Goal: Task Accomplishment & Management: Complete application form

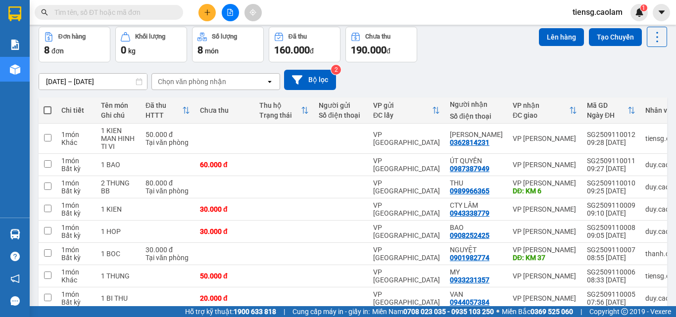
scroll to position [90, 0]
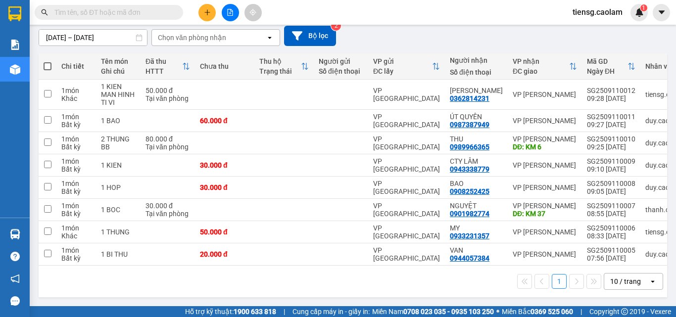
click at [614, 285] on div "10 / trang" at bounding box center [625, 282] width 31 height 10
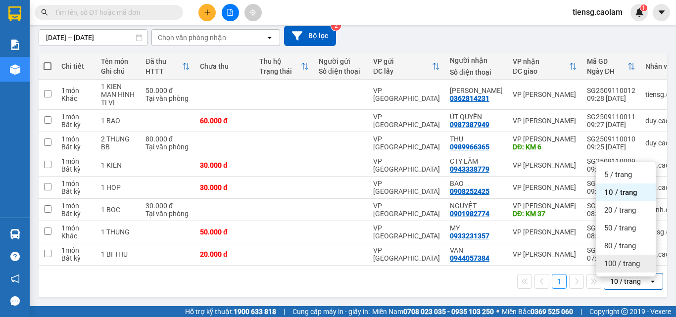
click at [619, 265] on div "100 / trang" at bounding box center [626, 264] width 59 height 18
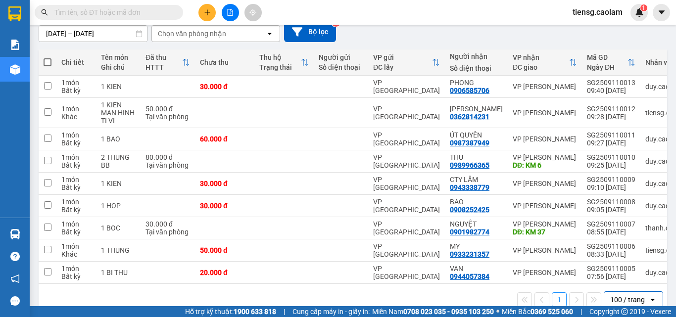
click at [47, 62] on span at bounding box center [48, 62] width 8 height 8
click at [48, 57] on input "checkbox" at bounding box center [48, 57] width 0 height 0
checkbox input "true"
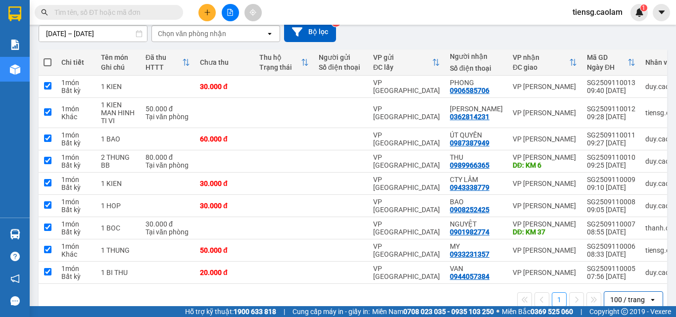
checkbox input "true"
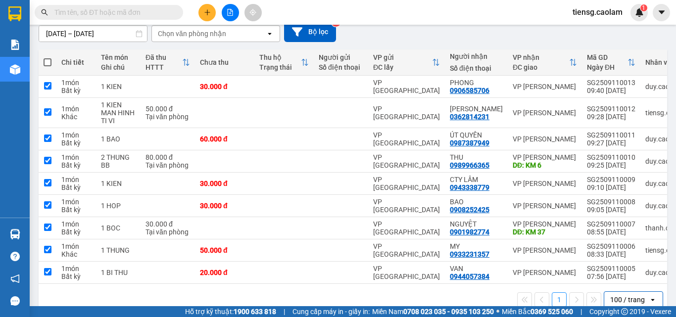
checkbox input "true"
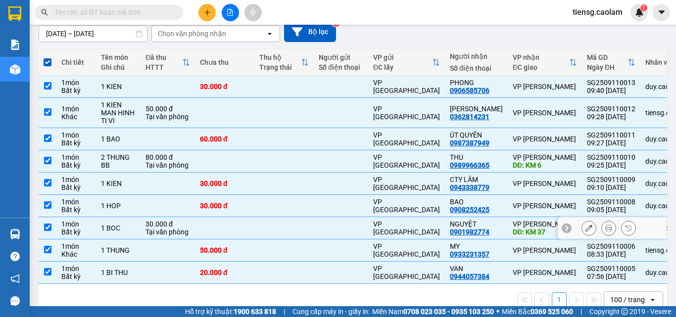
click at [403, 224] on div "VP [GEOGRAPHIC_DATA]" at bounding box center [406, 228] width 67 height 16
checkbox input "false"
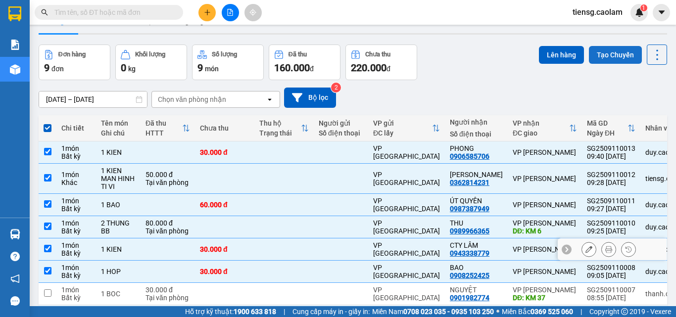
scroll to position [0, 0]
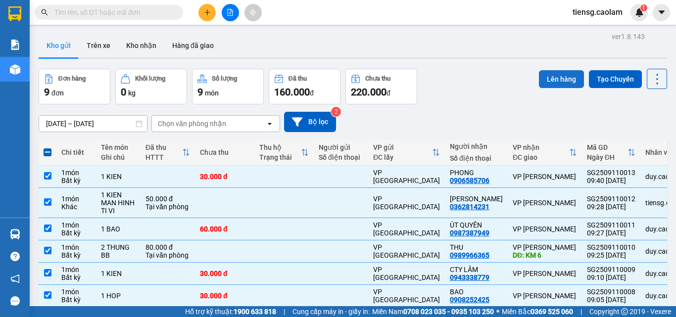
click at [554, 79] on button "Lên hàng" at bounding box center [561, 79] width 45 height 18
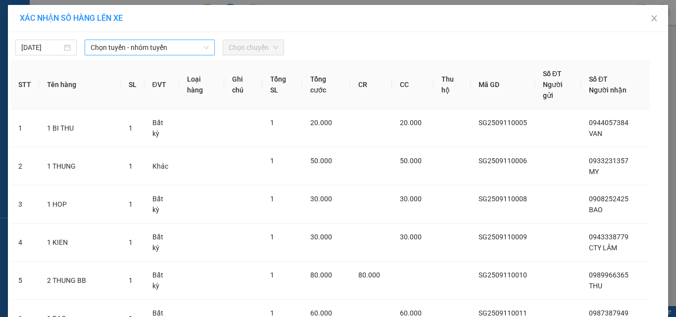
click at [180, 54] on span "Chọn tuyến - nhóm tuyến" at bounding box center [150, 47] width 118 height 15
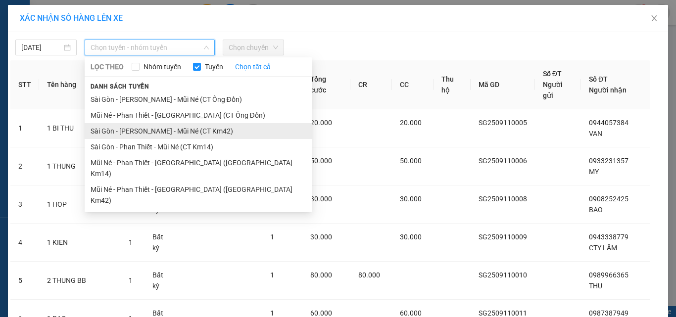
click at [185, 128] on li "Sài Gòn - [PERSON_NAME] - Mũi Né (CT Km42)" at bounding box center [199, 131] width 228 height 16
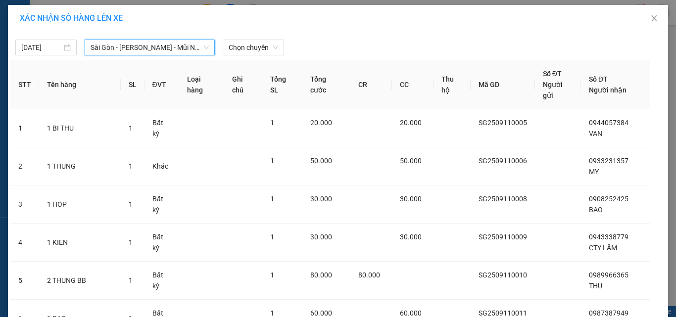
drag, startPoint x: 162, startPoint y: 48, endPoint x: 171, endPoint y: 106, distance: 59.6
click at [162, 49] on span "Sài Gòn - [PERSON_NAME] - Mũi Né (CT Km42)" at bounding box center [150, 47] width 118 height 15
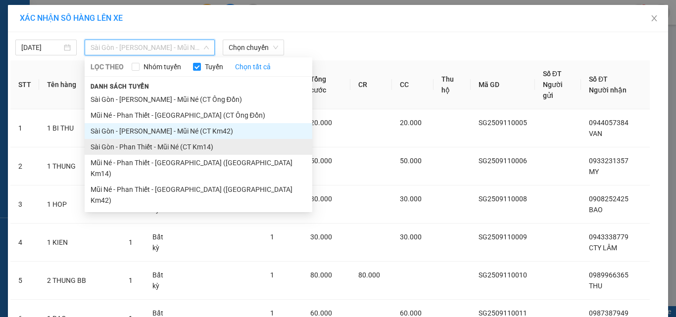
click at [183, 150] on li "Sài Gòn - Phan Thiết - Mũi Né (CT Km14)" at bounding box center [199, 147] width 228 height 16
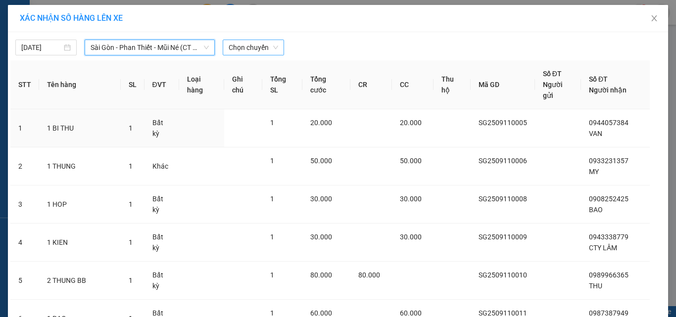
click at [254, 52] on span "Chọn chuyến" at bounding box center [254, 47] width 50 height 15
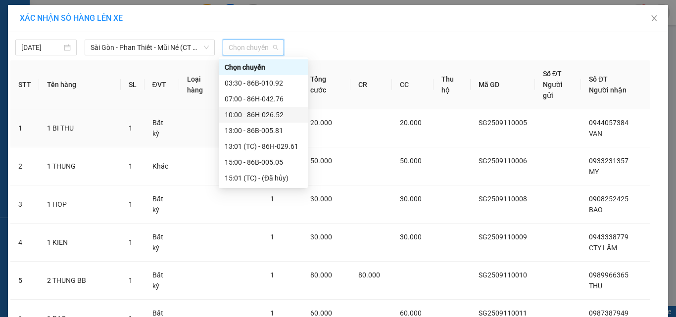
click at [251, 115] on div "10:00 - 86H-026.52" at bounding box center [263, 114] width 77 height 11
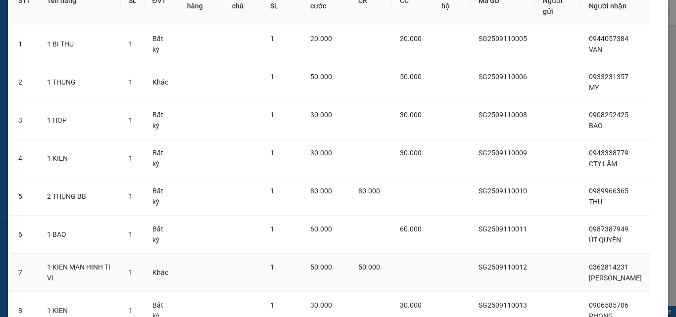
scroll to position [164, 0]
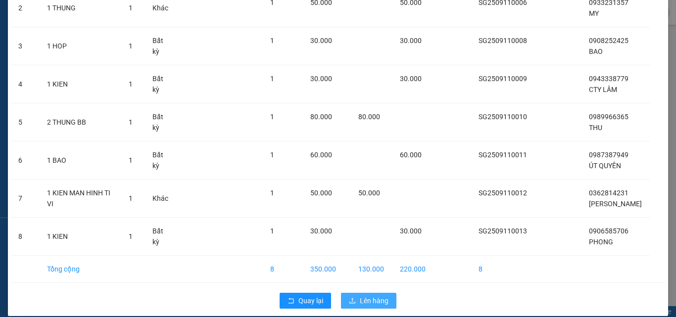
click at [368, 296] on span "Lên hàng" at bounding box center [374, 301] width 29 height 11
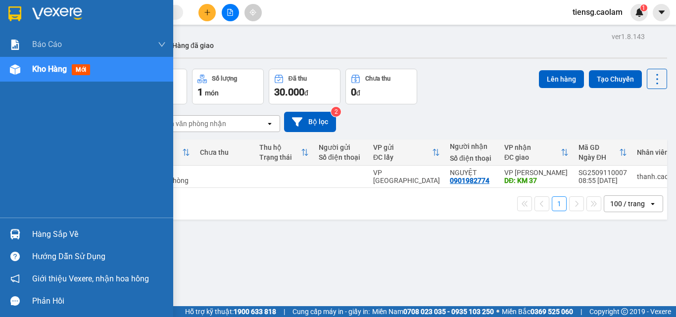
click at [47, 64] on span "Kho hàng" at bounding box center [49, 68] width 35 height 9
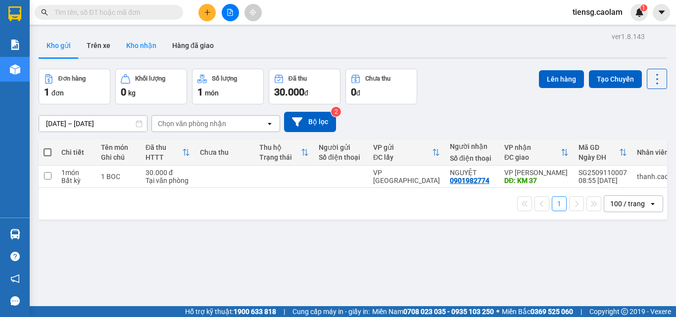
click at [132, 41] on button "Kho nhận" at bounding box center [141, 46] width 46 height 24
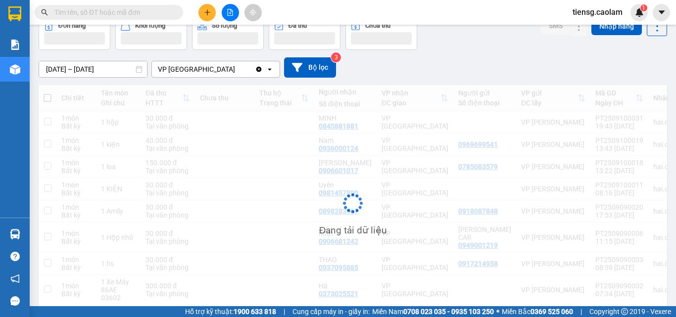
scroll to position [53, 0]
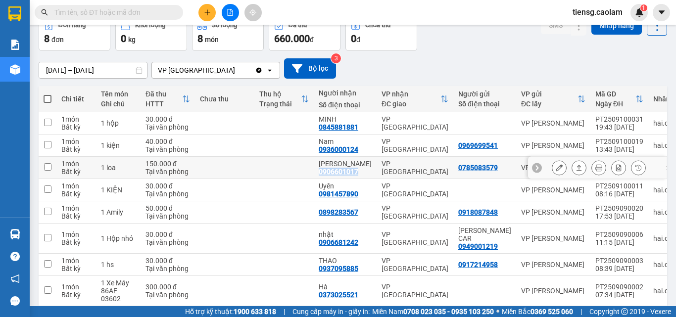
drag, startPoint x: 320, startPoint y: 172, endPoint x: 358, endPoint y: 176, distance: 38.3
click at [358, 176] on td "[PERSON_NAME] 0906601017" at bounding box center [345, 168] width 63 height 22
checkbox input "true"
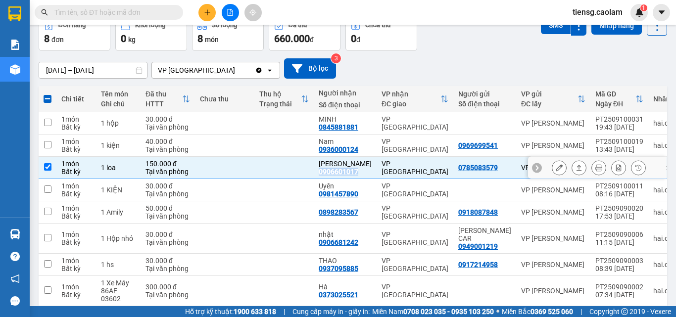
copy div "0906601017"
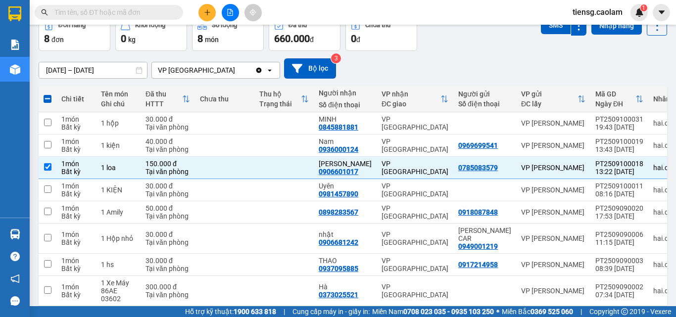
paste input "0906601017"
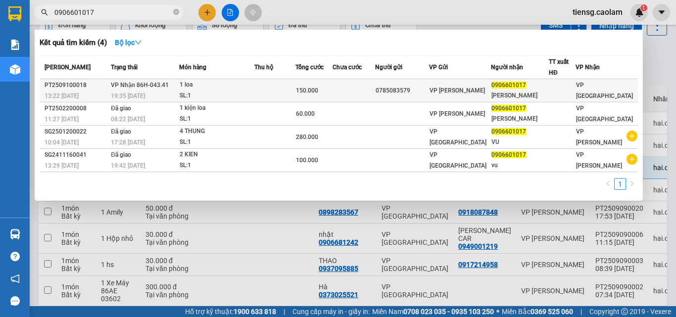
type input "0906601017"
click at [273, 90] on td at bounding box center [275, 90] width 42 height 23
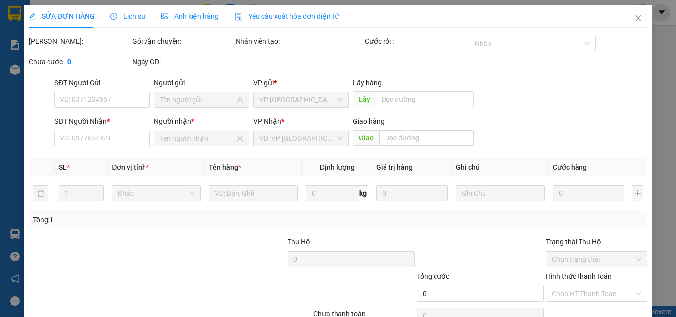
type input "0785083579"
type input "0906601017"
type input "[PERSON_NAME]"
type input "150.000"
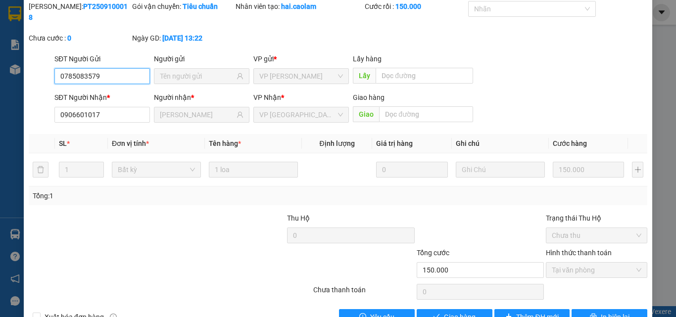
scroll to position [51, 0]
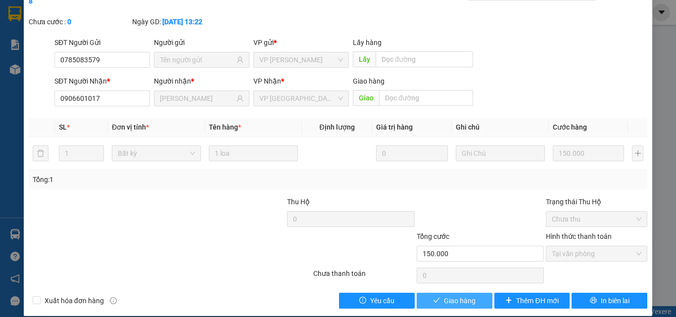
click at [467, 296] on span "Giao hàng" at bounding box center [460, 301] width 32 height 11
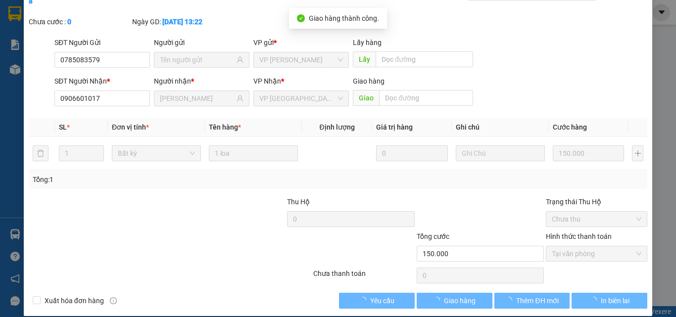
scroll to position [0, 0]
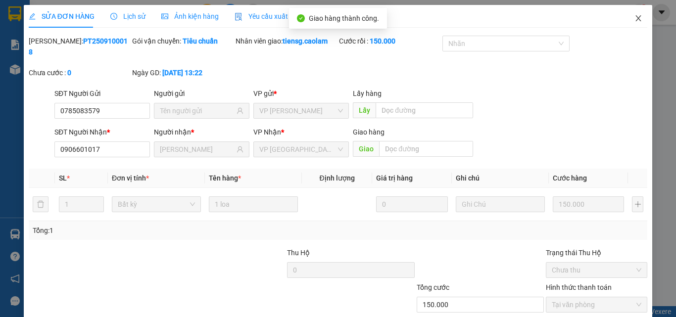
click at [635, 15] on icon "close" at bounding box center [639, 18] width 8 height 8
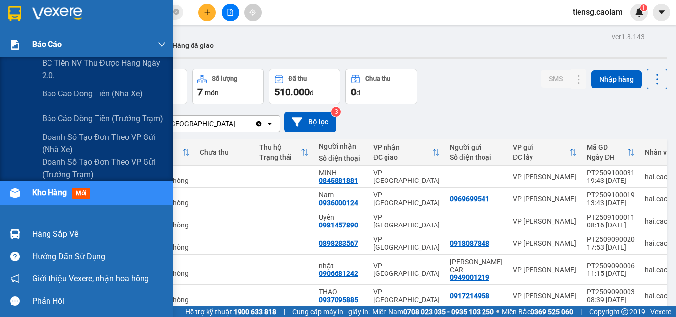
click at [62, 41] on div "Báo cáo" at bounding box center [99, 44] width 134 height 25
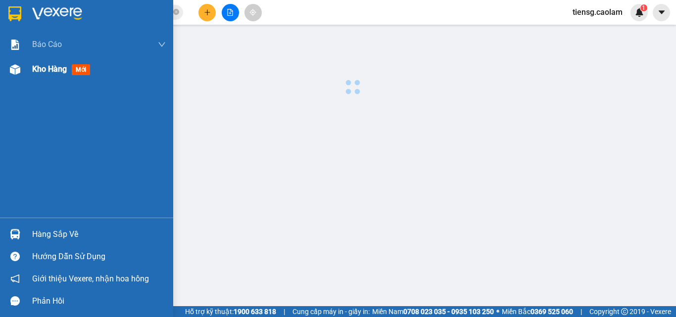
click at [45, 69] on span "Kho hàng" at bounding box center [49, 68] width 35 height 9
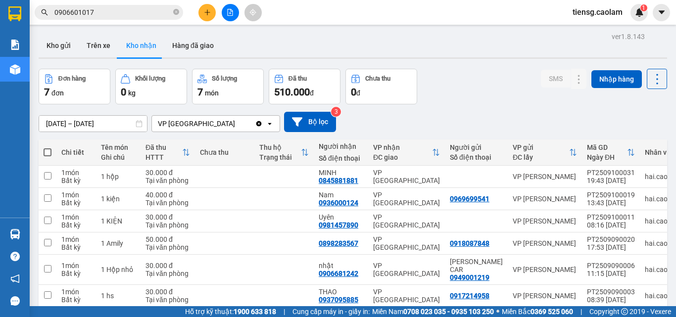
drag, startPoint x: 60, startPoint y: 46, endPoint x: 159, endPoint y: 80, distance: 105.4
click at [98, 76] on div "ver 1.8.143 Kho gửi Trên xe Kho nhận Hàng đã giao Đơn hàng 7 đơn Khối lượng 0 k…" at bounding box center [353, 202] width 637 height 344
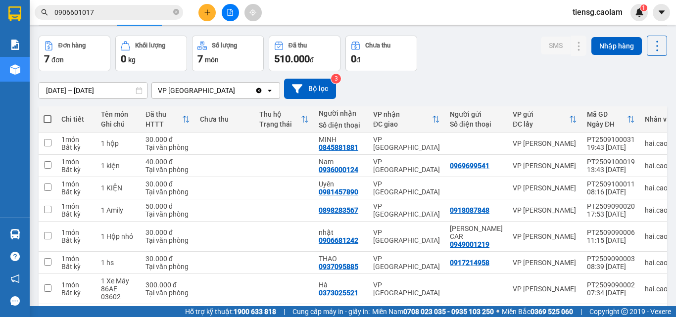
scroll to position [76, 0]
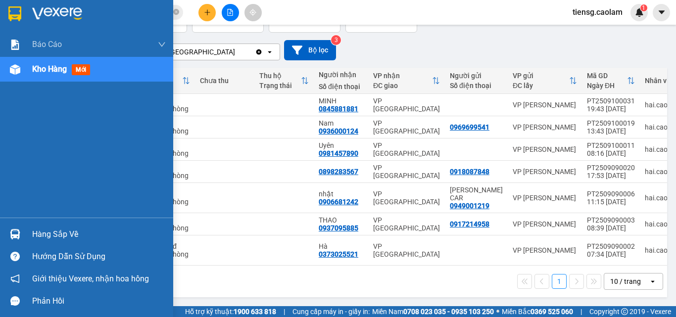
click at [33, 72] on span "Kho hàng" at bounding box center [49, 68] width 35 height 9
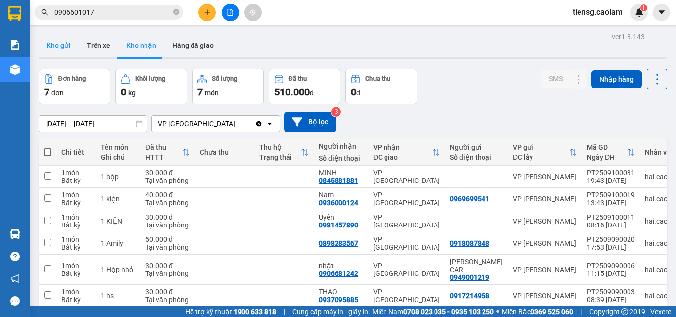
click at [65, 52] on button "Kho gửi" at bounding box center [59, 46] width 40 height 24
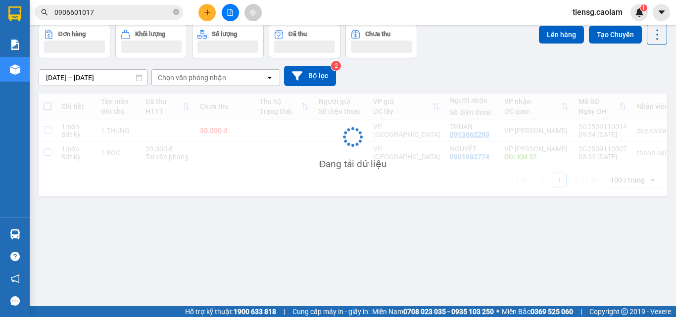
scroll to position [46, 0]
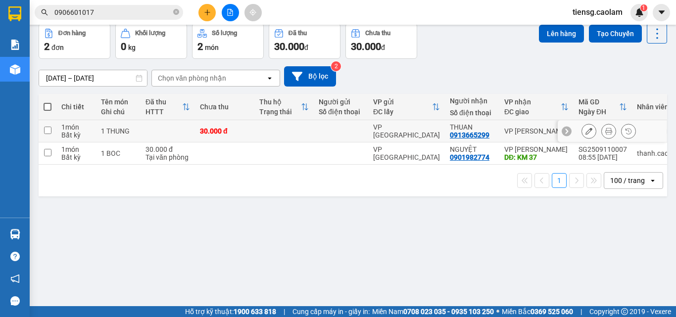
click at [251, 130] on td "30.000 đ" at bounding box center [224, 131] width 59 height 22
checkbox input "true"
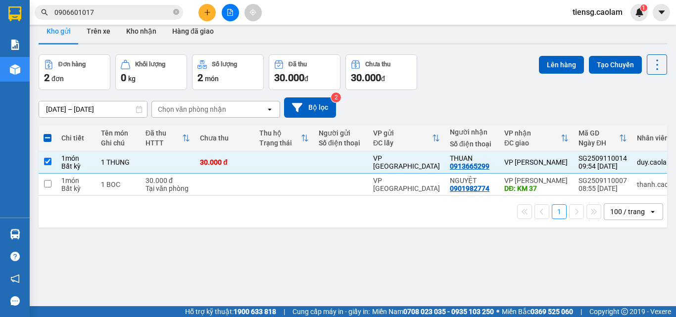
scroll to position [0, 0]
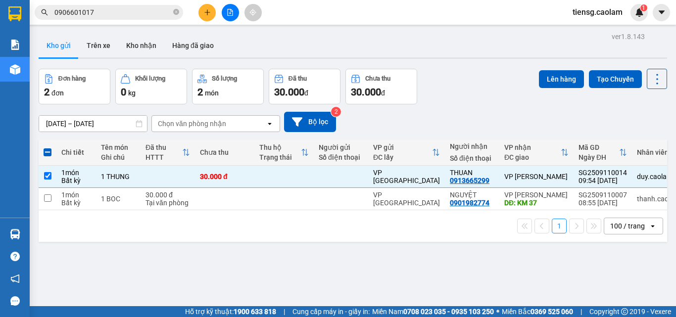
click at [557, 91] on div "Lên hàng Tạo Chuyến" at bounding box center [603, 87] width 128 height 36
click at [551, 77] on button "Lên hàng" at bounding box center [561, 79] width 45 height 18
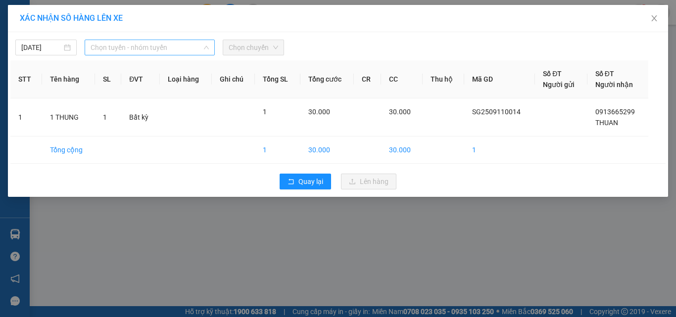
click at [133, 49] on span "Chọn tuyến - nhóm tuyến" at bounding box center [150, 47] width 118 height 15
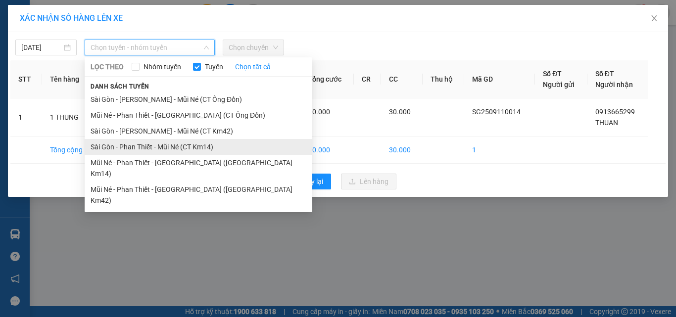
click at [200, 146] on li "Sài Gòn - Phan Thiết - Mũi Né (CT Km14)" at bounding box center [199, 147] width 228 height 16
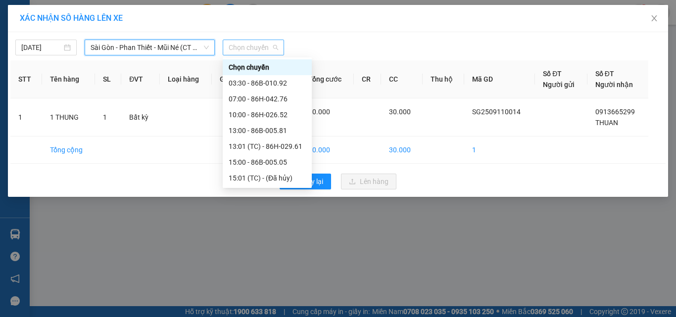
click at [251, 49] on span "Chọn chuyến" at bounding box center [254, 47] width 50 height 15
click at [264, 111] on div "10:00 - 86H-026.52" at bounding box center [267, 114] width 77 height 11
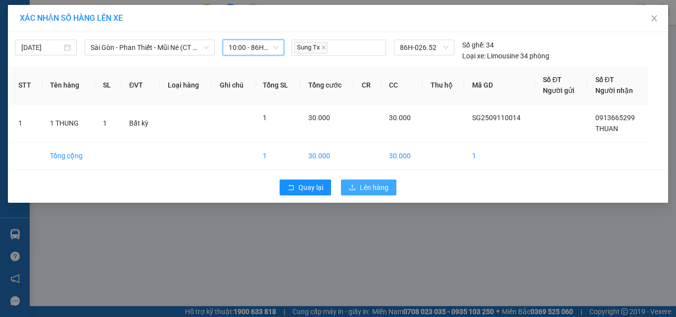
click at [371, 188] on span "Lên hàng" at bounding box center [374, 187] width 29 height 11
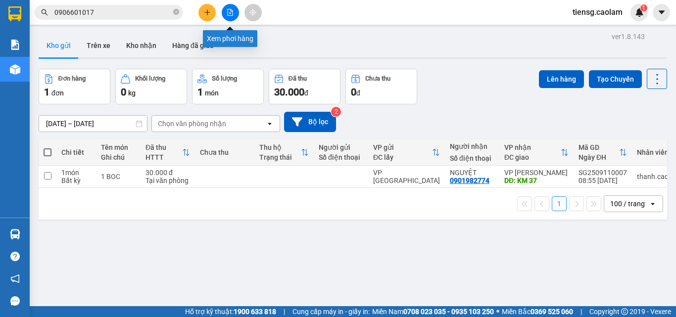
click at [236, 7] on button at bounding box center [230, 12] width 17 height 17
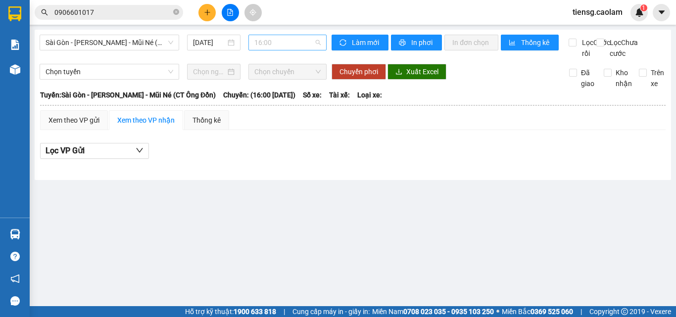
click at [290, 46] on span "16:00" at bounding box center [287, 42] width 66 height 15
click at [159, 45] on span "Sài Gòn - [PERSON_NAME] - Mũi Né (CT Ông Đồn)" at bounding box center [110, 42] width 128 height 15
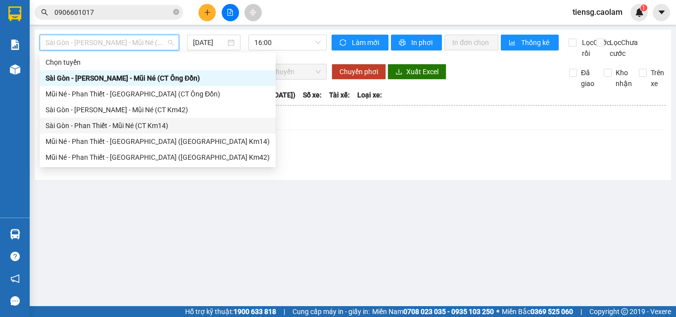
click at [160, 129] on div "Sài Gòn - Phan Thiết - Mũi Né (CT Km14)" at bounding box center [158, 125] width 224 height 11
type input "[DATE]"
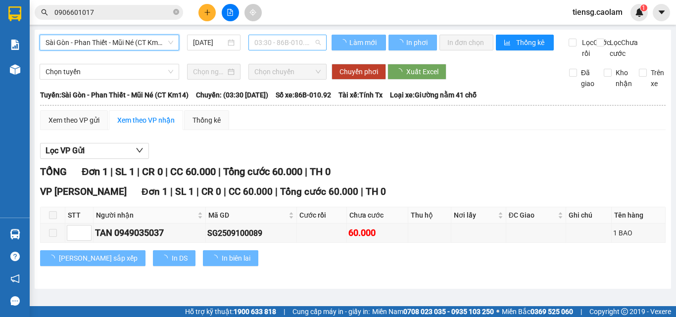
click at [287, 41] on span "03:30 - 86B-010.92" at bounding box center [287, 42] width 66 height 15
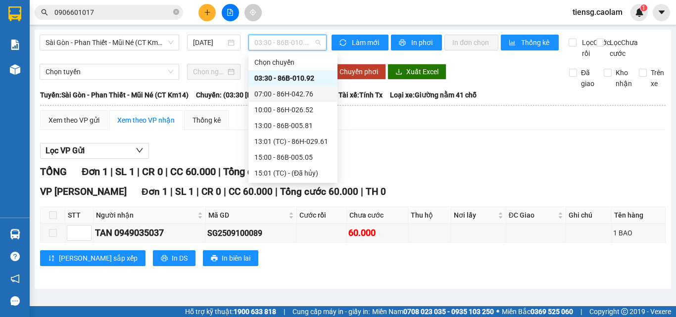
scroll to position [41, 0]
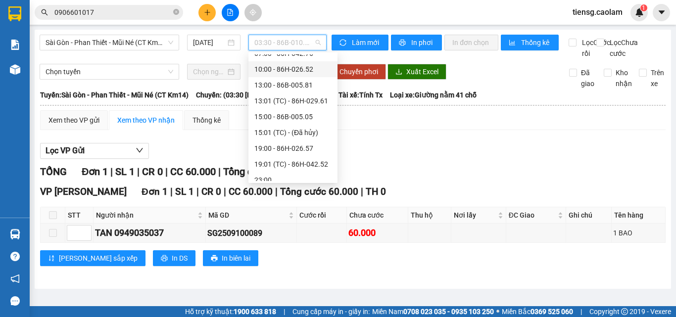
click at [283, 67] on div "10:00 - 86H-026.52" at bounding box center [292, 69] width 77 height 11
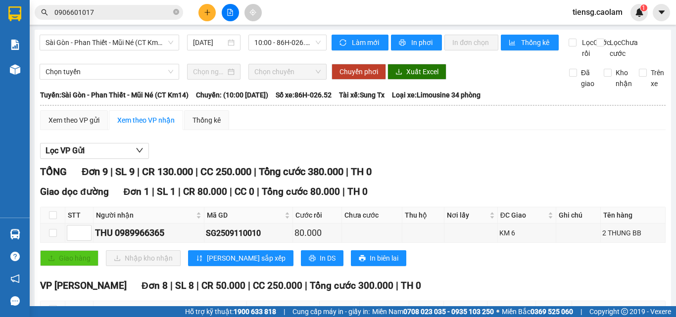
click at [397, 19] on div "Kết quả tìm kiếm ( 4 ) Bộ lọc Mã ĐH Trạng thái Món hàng Thu hộ Tổng cước Chưa c…" at bounding box center [338, 12] width 676 height 25
click at [414, 43] on span "In phơi" at bounding box center [422, 42] width 23 height 11
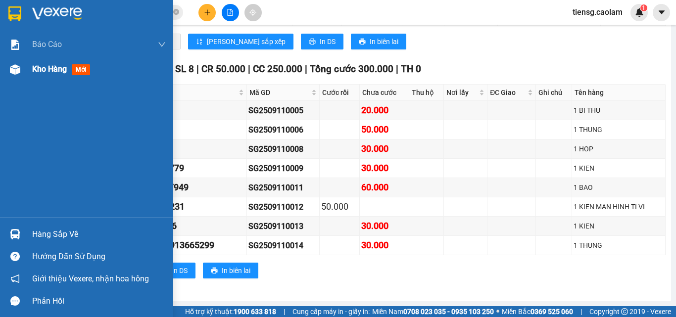
click at [29, 67] on div "Kho hàng mới" at bounding box center [86, 69] width 173 height 25
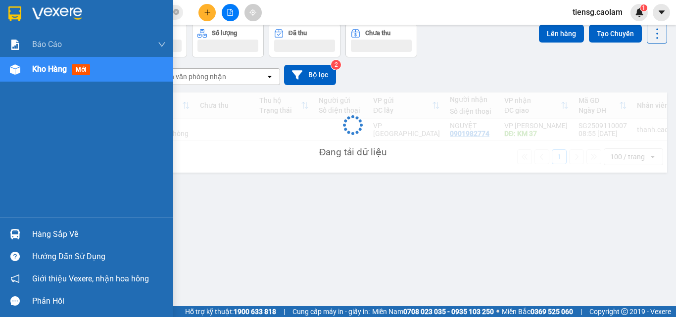
scroll to position [46, 0]
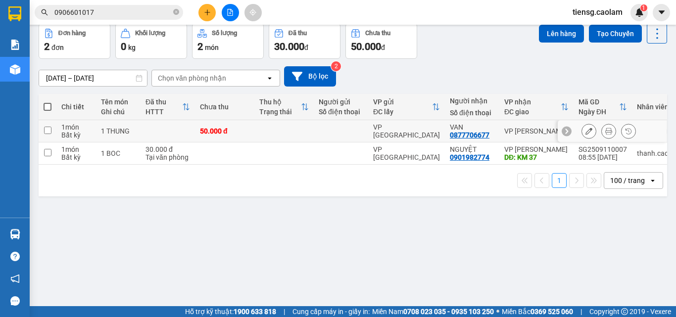
click at [366, 129] on td at bounding box center [341, 131] width 54 height 22
checkbox input "true"
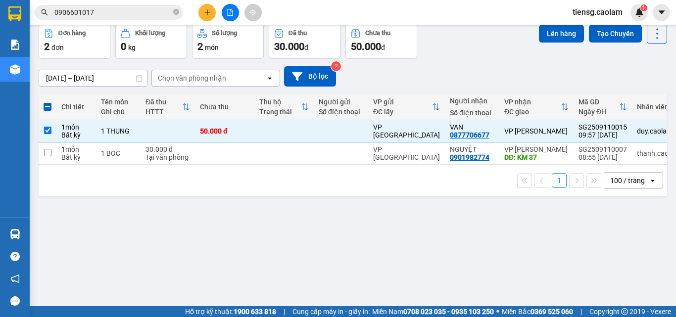
scroll to position [0, 0]
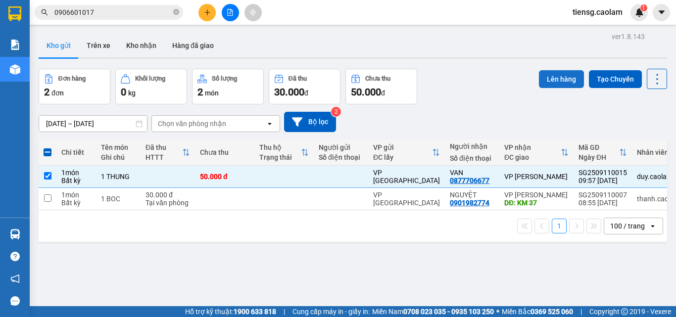
click at [560, 77] on button "Lên hàng" at bounding box center [561, 79] width 45 height 18
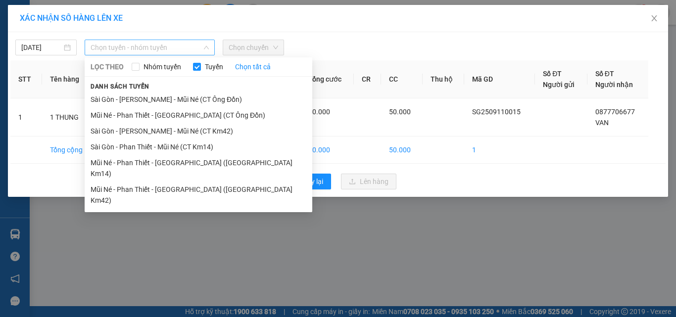
click at [175, 47] on span "Chọn tuyến - nhóm tuyến" at bounding box center [150, 47] width 118 height 15
click at [190, 146] on li "Sài Gòn - Phan Thiết - Mũi Né (CT Km14)" at bounding box center [199, 147] width 228 height 16
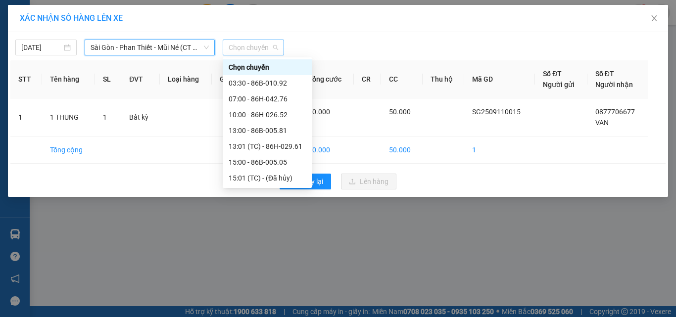
click at [273, 52] on span "Chọn chuyến" at bounding box center [254, 47] width 50 height 15
click at [258, 112] on div "10:00 - 86H-026.52" at bounding box center [267, 114] width 77 height 11
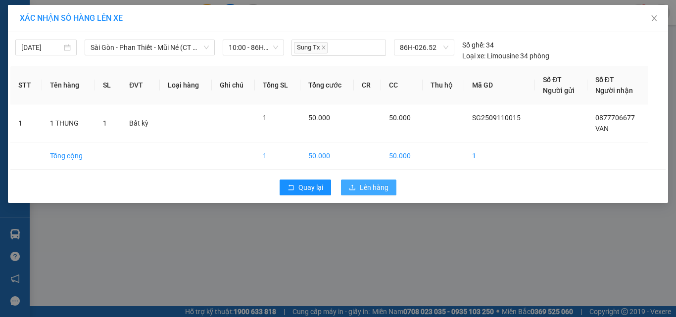
click at [367, 183] on span "Lên hàng" at bounding box center [374, 187] width 29 height 11
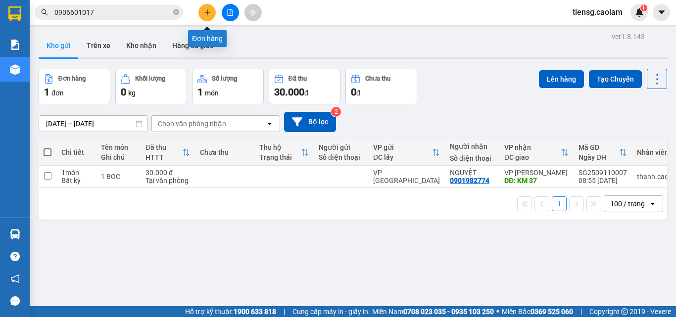
click at [207, 12] on icon "plus" at bounding box center [206, 12] width 5 height 0
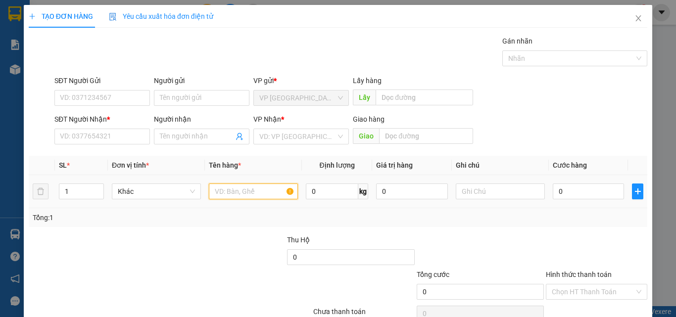
click at [265, 194] on input "text" at bounding box center [253, 192] width 89 height 16
type input "1"
type input "10 THUNG XOP"
click at [589, 191] on input "0" at bounding box center [588, 192] width 71 height 16
type input "4"
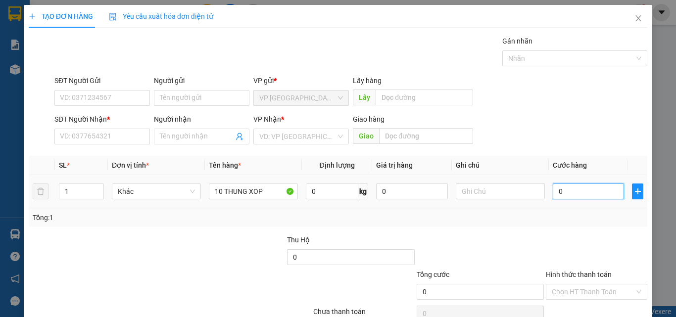
type input "4"
type input "4-"
type input "0"
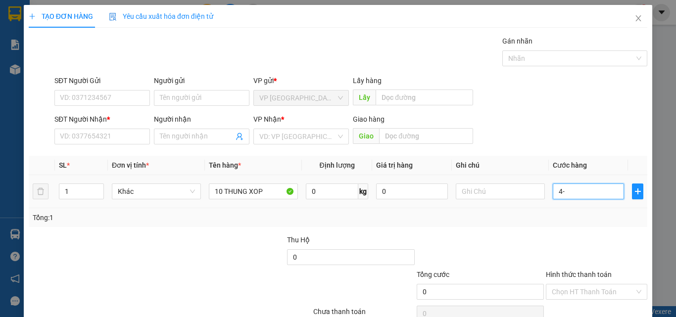
type input "4"
type input "0"
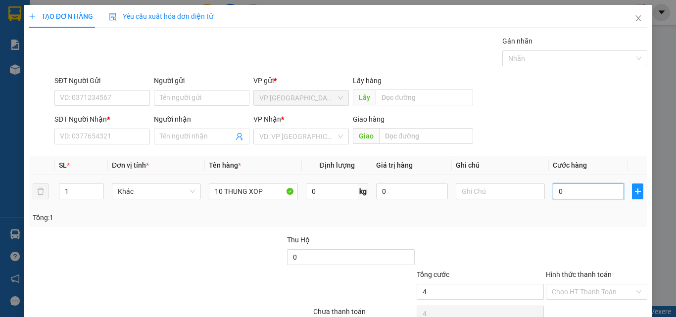
type input "0"
type input "04"
type input "4"
type input "040"
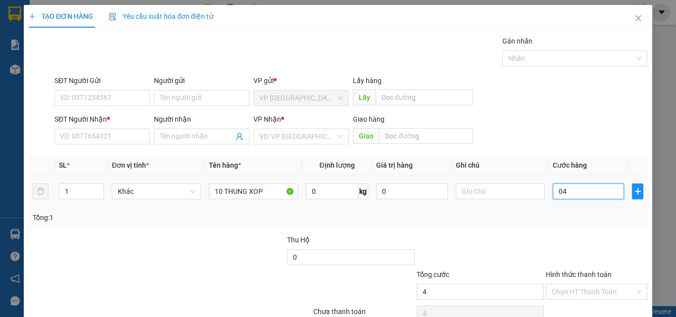
type input "40"
type input "0.400"
type input "400"
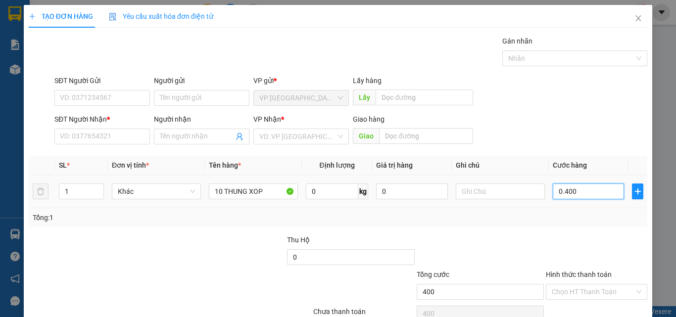
type input "04.000"
type input "4.000"
type input "040.000"
type input "40.000"
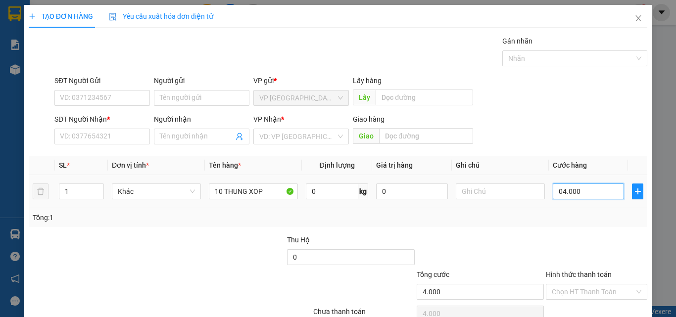
type input "40.000"
type input "0.400.000"
type input "400.000"
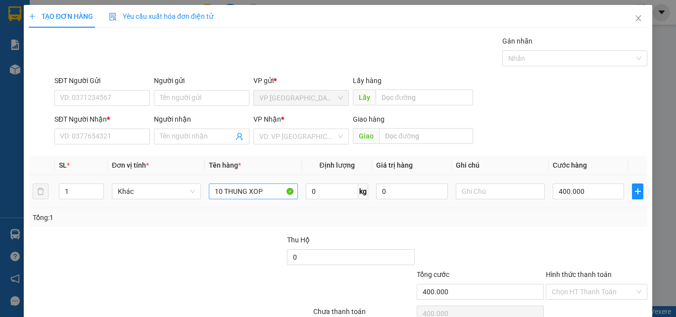
drag, startPoint x: 560, startPoint y: 233, endPoint x: 280, endPoint y: 186, distance: 283.7
click at [559, 233] on div "Transit Pickup Surcharge Ids Transit Deliver Surcharge Ids Transit Deliver Surc…" at bounding box center [338, 191] width 619 height 311
drag, startPoint x: 192, startPoint y: 133, endPoint x: 199, endPoint y: 121, distance: 13.9
click at [192, 132] on input "Người nhận" at bounding box center [197, 136] width 74 height 11
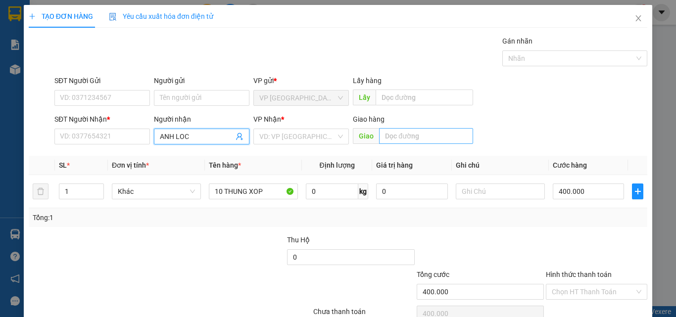
type input "ANH LOC"
click at [422, 142] on input "text" at bounding box center [426, 136] width 94 height 16
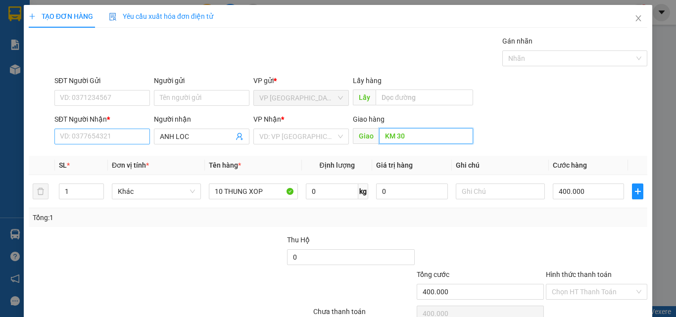
type input "KM 30"
click at [89, 144] on input "SĐT Người Nhận *" at bounding box center [102, 137] width 96 height 16
click at [636, 17] on icon "close" at bounding box center [638, 18] width 5 height 6
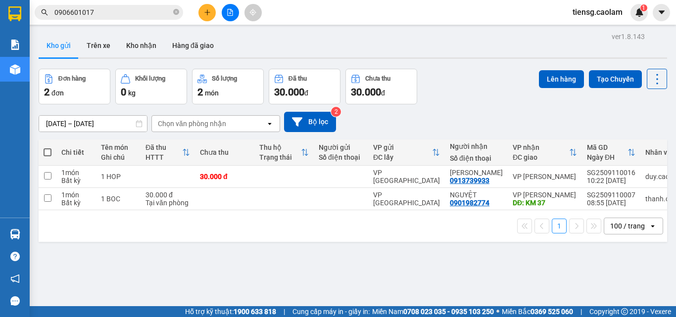
click at [209, 16] on button at bounding box center [207, 12] width 17 height 17
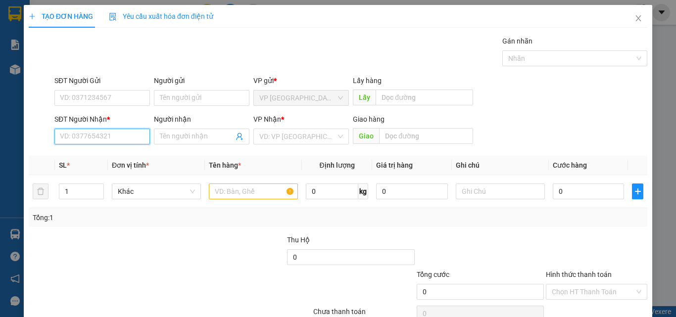
click at [116, 137] on input "SĐT Người Nhận *" at bounding box center [102, 137] width 96 height 16
click at [101, 153] on div "0792160587 - GIÀU" at bounding box center [101, 156] width 83 height 11
type input "0792160587"
type input "GIÀU"
type input "0792160587"
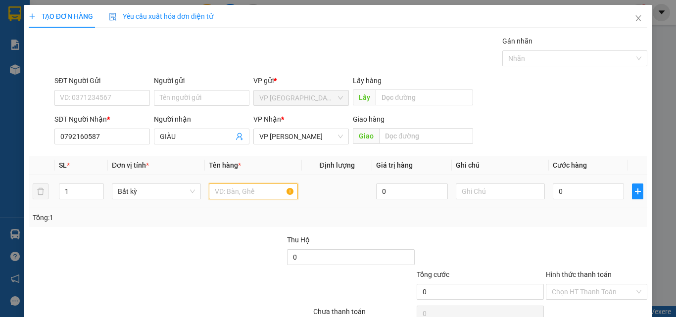
click at [225, 192] on input "text" at bounding box center [253, 192] width 89 height 16
type input "1 CAY"
click at [584, 192] on input "0" at bounding box center [588, 192] width 71 height 16
type input "7"
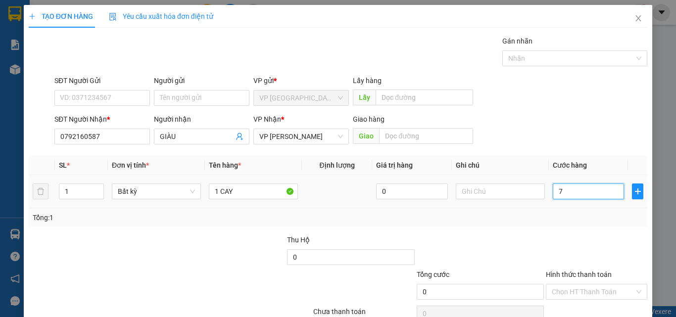
type input "7"
type input "70"
type input "700"
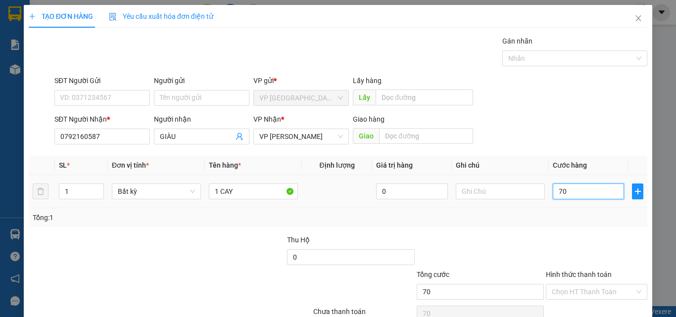
type input "700"
type input "7.000"
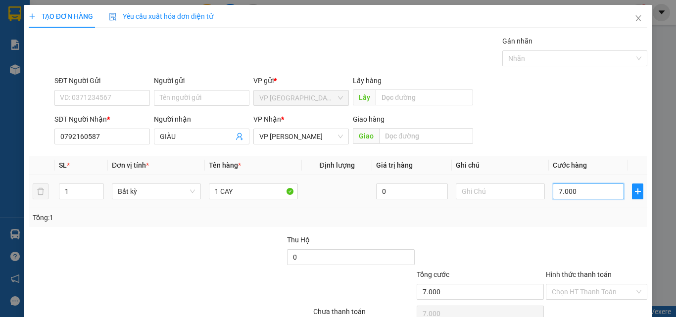
type input "70.000"
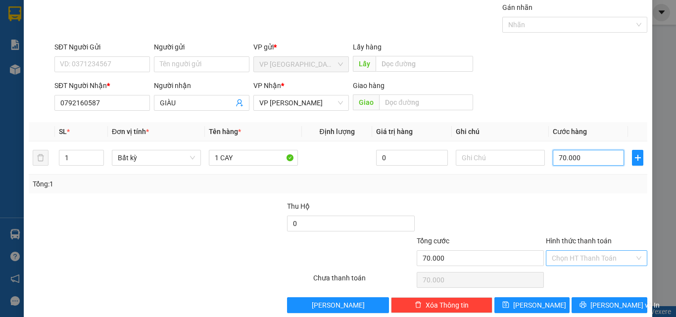
scroll to position [49, 0]
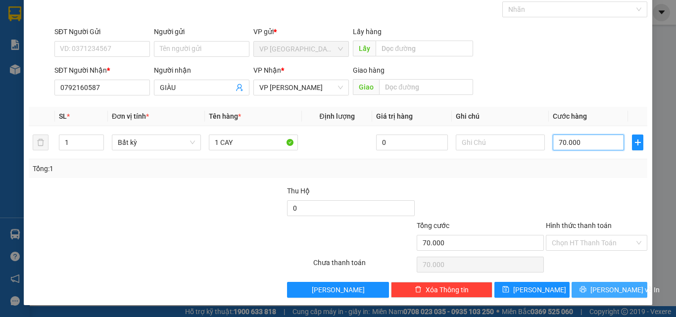
type input "70.000"
click at [593, 289] on button "[PERSON_NAME] và In" at bounding box center [610, 290] width 76 height 16
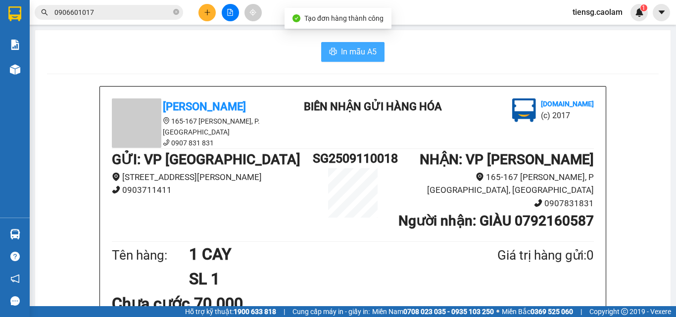
click at [358, 50] on span "In mẫu A5" at bounding box center [359, 52] width 36 height 12
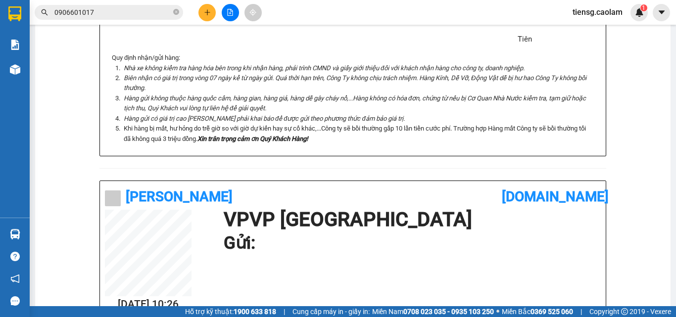
click at [200, 10] on button at bounding box center [207, 12] width 17 height 17
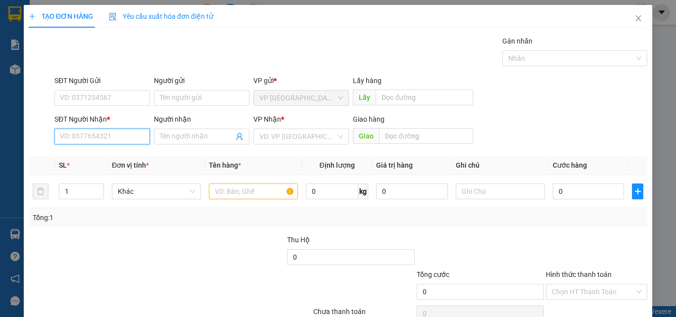
click at [131, 130] on input "SĐT Người Nhận *" at bounding box center [102, 137] width 96 height 16
click at [93, 139] on input "SĐT Người Nhận *" at bounding box center [102, 137] width 96 height 16
click at [234, 193] on input "text" at bounding box center [253, 192] width 89 height 16
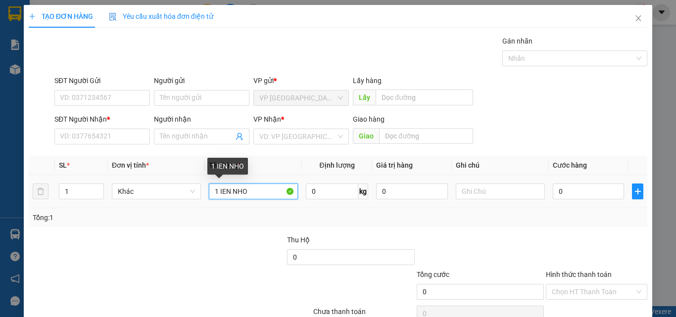
click at [219, 192] on input "1 IEN NHO" at bounding box center [253, 192] width 89 height 16
type input "1 KIEN NHO"
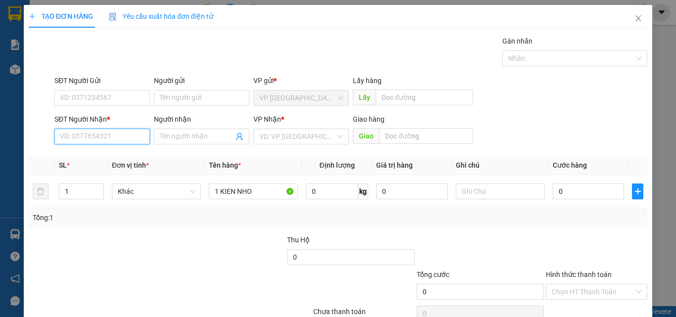
click at [84, 136] on input "SĐT Người Nhận *" at bounding box center [102, 137] width 96 height 16
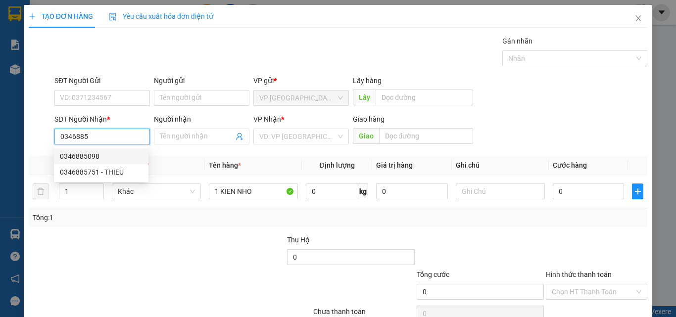
click at [97, 160] on div "0346885098" at bounding box center [101, 156] width 83 height 11
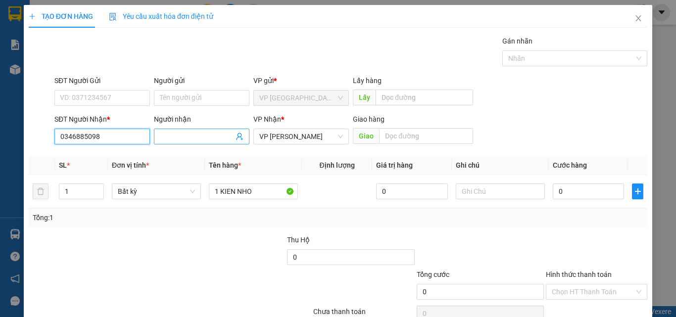
type input "0346885098"
click at [197, 137] on input "Người nhận" at bounding box center [197, 136] width 74 height 11
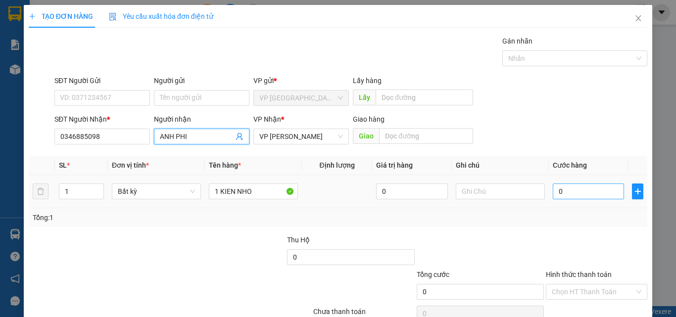
type input "ANH PHI"
drag, startPoint x: 573, startPoint y: 190, endPoint x: 556, endPoint y: 168, distance: 27.9
click at [572, 189] on input "0" at bounding box center [588, 192] width 71 height 16
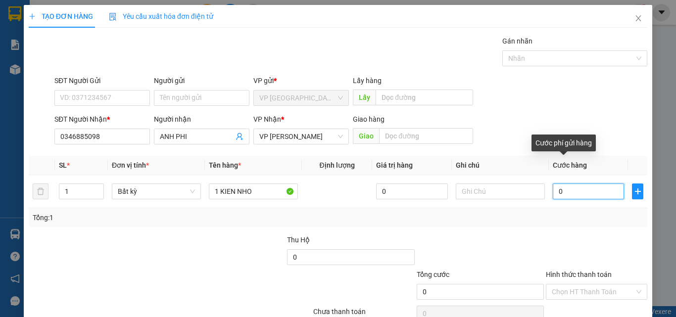
type input "3"
type input "30"
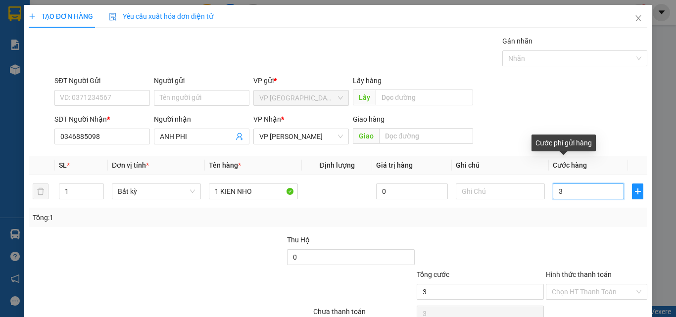
type input "30"
type input "300"
type input "3.000"
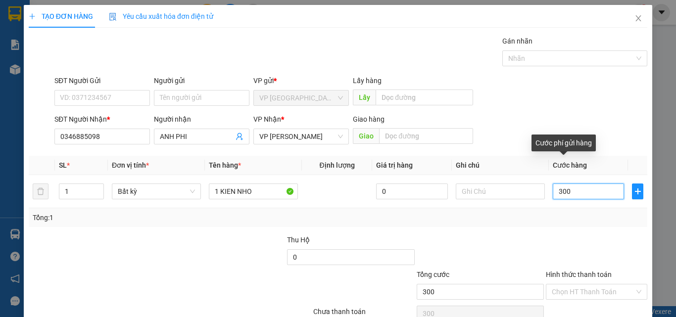
type input "3.000"
type input "30.000"
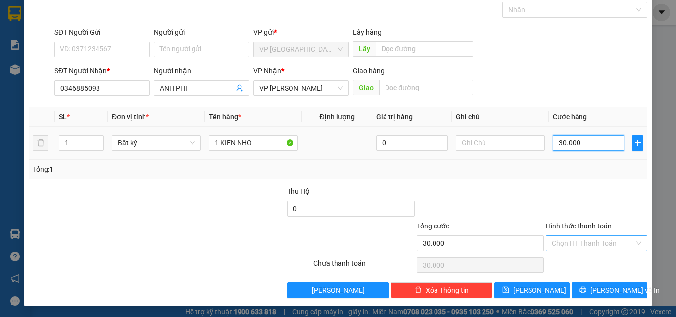
scroll to position [49, 0]
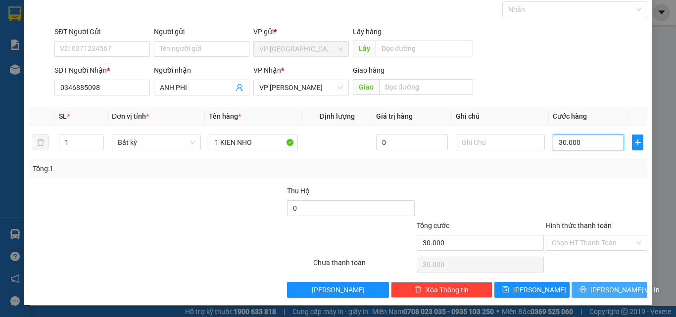
type input "30.000"
click at [601, 286] on span "[PERSON_NAME] và In" at bounding box center [625, 290] width 69 height 11
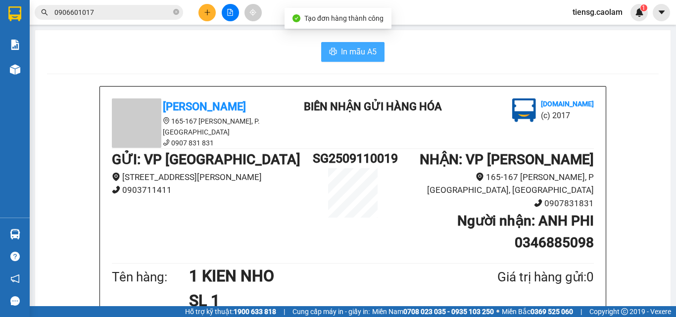
drag, startPoint x: 361, startPoint y: 51, endPoint x: 343, endPoint y: 60, distance: 20.6
click at [361, 53] on span "In mẫu A5" at bounding box center [359, 52] width 36 height 12
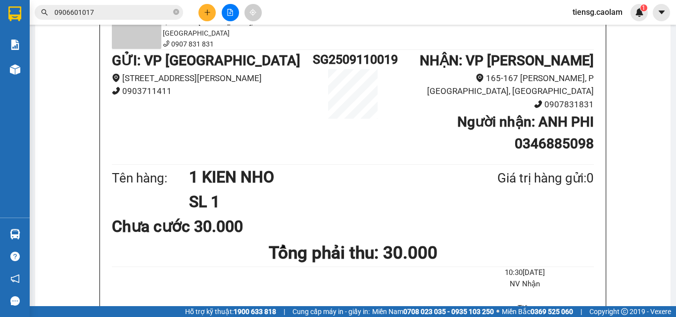
scroll to position [495, 0]
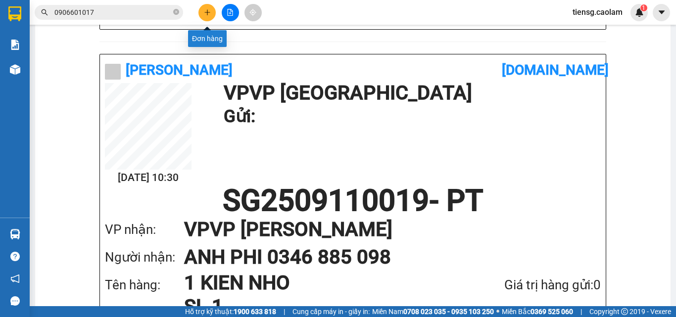
click at [205, 12] on icon "plus" at bounding box center [207, 12] width 7 height 7
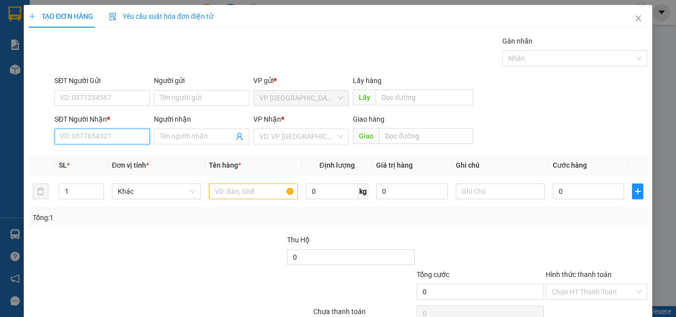
drag, startPoint x: 122, startPoint y: 137, endPoint x: 172, endPoint y: 166, distance: 57.9
click at [122, 137] on input "SĐT Người Nhận *" at bounding box center [102, 137] width 96 height 16
click at [243, 192] on input "text" at bounding box center [253, 192] width 89 height 16
type input "1 THUNG GIAY"
click at [104, 137] on input "SĐT Người Nhận *" at bounding box center [102, 137] width 96 height 16
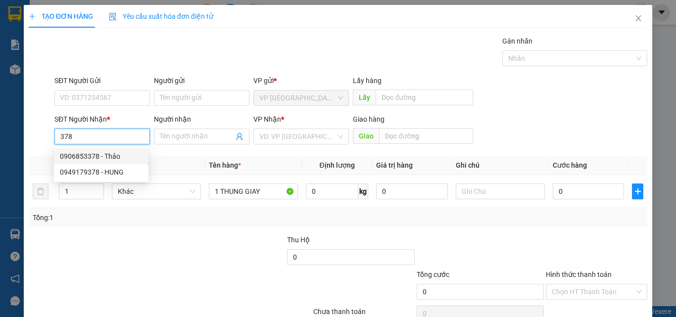
click at [104, 156] on div "0906853378 - Thảo" at bounding box center [101, 156] width 83 height 11
type input "0906853378"
type input "Thảo"
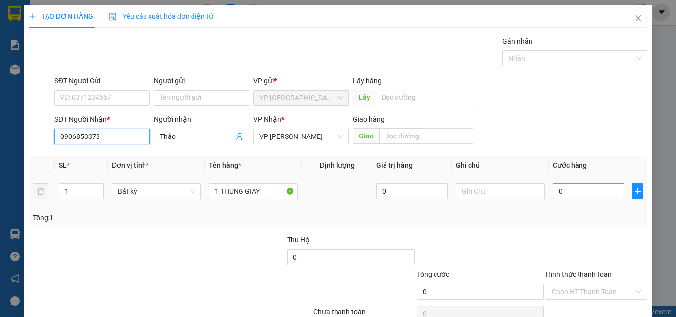
type input "0906853378"
click at [577, 190] on input "0" at bounding box center [588, 192] width 71 height 16
type input "5"
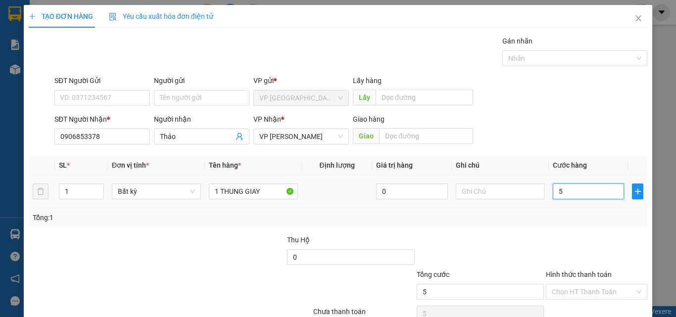
type input "50"
type input "500"
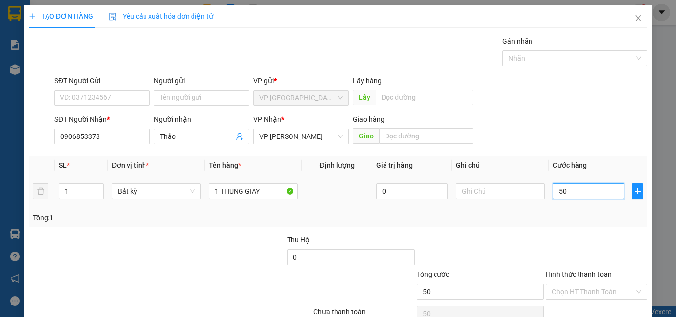
type input "500"
type input "5.000"
type input "50.000"
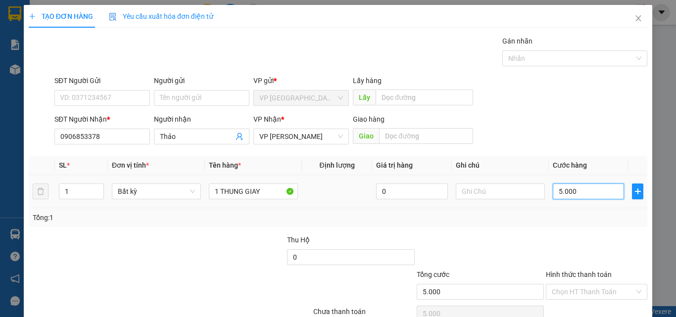
type input "50.000"
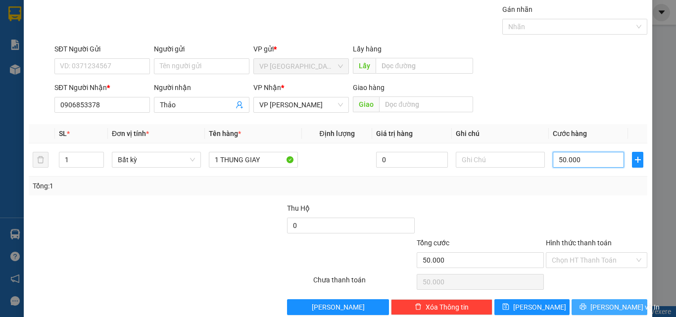
scroll to position [49, 0]
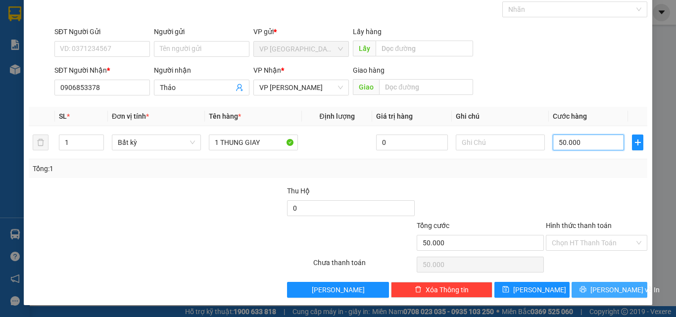
type input "50.000"
click at [592, 289] on button "[PERSON_NAME] và In" at bounding box center [610, 290] width 76 height 16
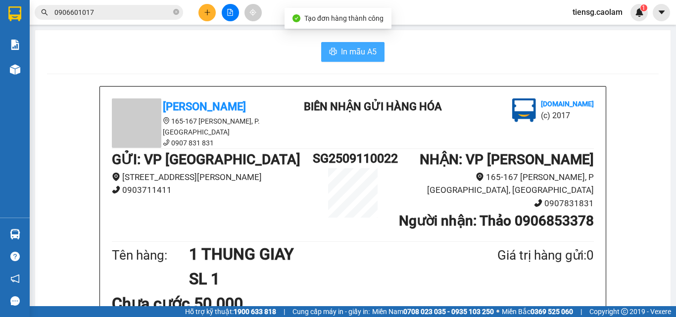
click at [368, 50] on span "In mẫu A5" at bounding box center [359, 52] width 36 height 12
click at [351, 57] on span "In mẫu A5" at bounding box center [359, 52] width 36 height 12
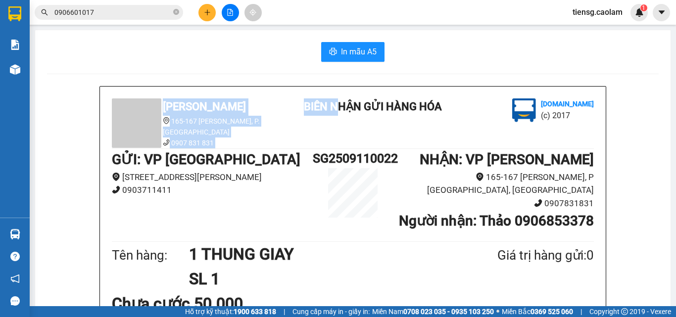
drag, startPoint x: 338, startPoint y: 78, endPoint x: 344, endPoint y: 63, distance: 16.0
click at [352, 50] on span "In mẫu A5" at bounding box center [359, 52] width 36 height 12
click at [346, 58] on button "In mẫu A5" at bounding box center [352, 52] width 63 height 20
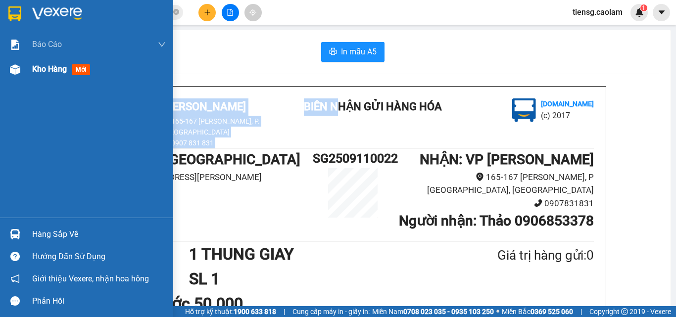
click at [45, 70] on span "Kho hàng" at bounding box center [49, 68] width 35 height 9
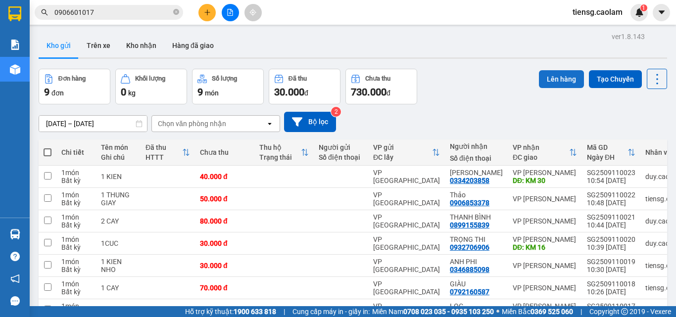
click at [562, 76] on button "Lên hàng" at bounding box center [561, 79] width 45 height 18
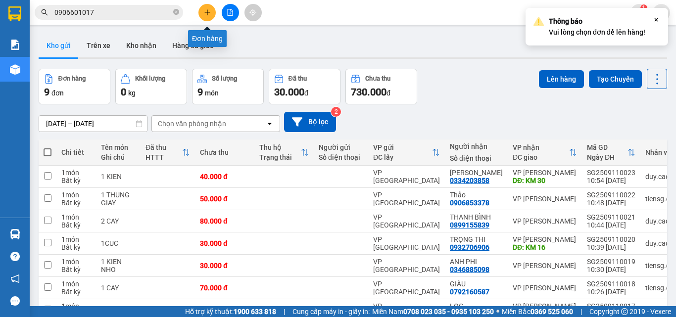
click at [208, 12] on icon "plus" at bounding box center [207, 12] width 7 height 7
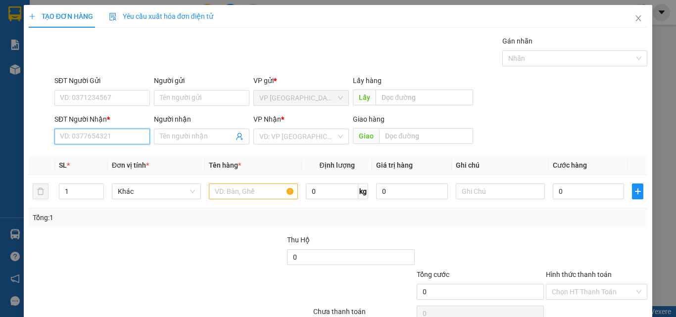
click at [103, 135] on input "SĐT Người Nhận *" at bounding box center [102, 137] width 96 height 16
type input "0359701378"
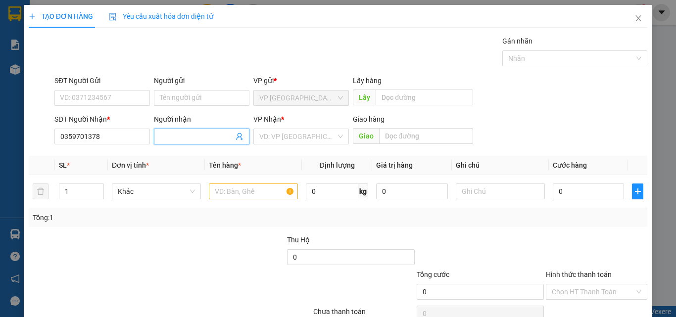
click at [199, 138] on input "Người nhận" at bounding box center [197, 136] width 74 height 11
type input "HAR"
click at [437, 144] on input "text" at bounding box center [426, 136] width 94 height 16
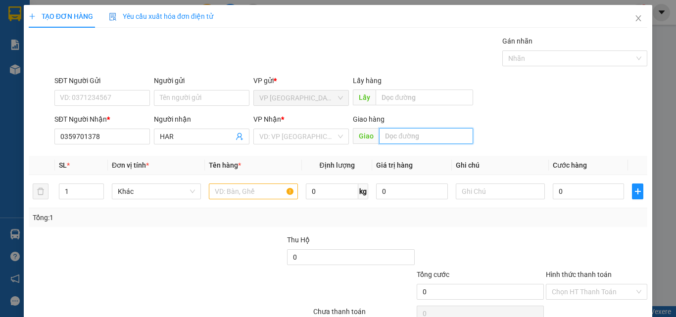
click at [437, 142] on input "text" at bounding box center [426, 136] width 94 height 16
type input "NGA 2"
click at [258, 195] on input "text" at bounding box center [253, 192] width 89 height 16
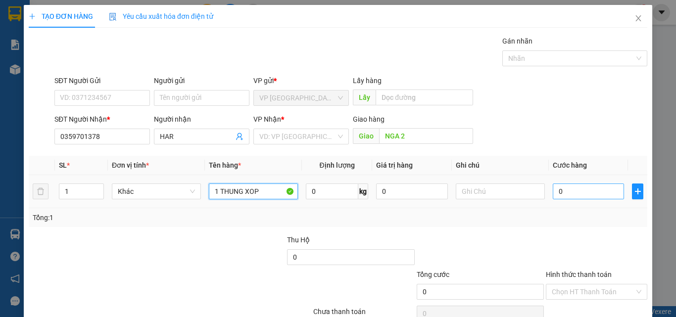
type input "1 THUNG XOP"
click at [589, 192] on input "0" at bounding box center [588, 192] width 71 height 16
type input "5"
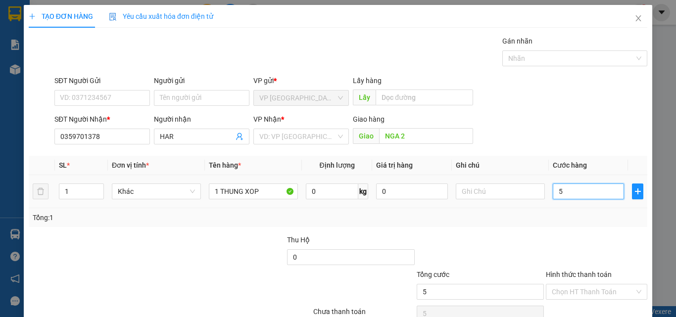
type input "50"
type input "500"
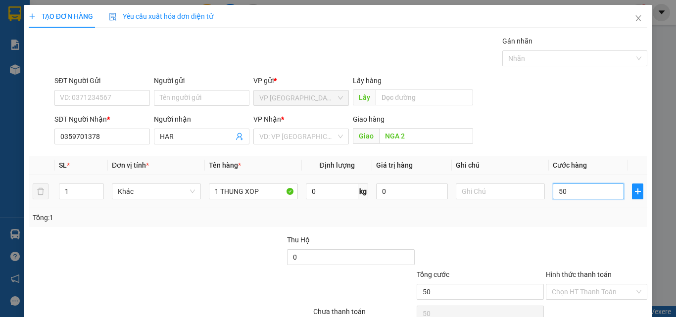
type input "500"
type input "5.000"
type input "50.000"
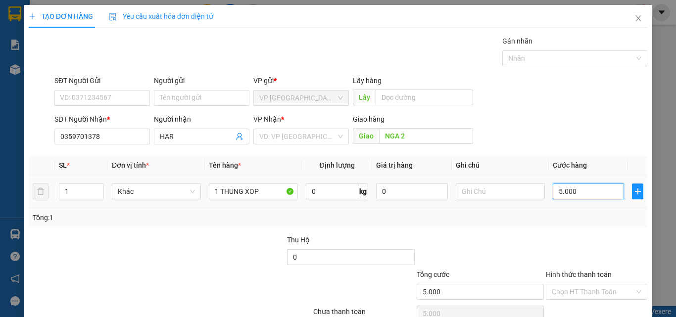
type input "50.000"
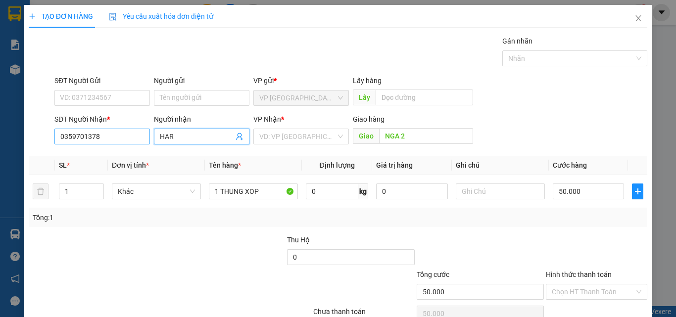
drag, startPoint x: 210, startPoint y: 137, endPoint x: 115, endPoint y: 133, distance: 95.1
click at [125, 143] on div "SĐT Người Nhận * 0359701378 Người nhận HAR HAR VP Nhận * VD: VP [GEOGRAPHIC_DAT…" at bounding box center [350, 131] width 597 height 35
click at [190, 140] on input "Người nhận" at bounding box center [197, 136] width 74 height 11
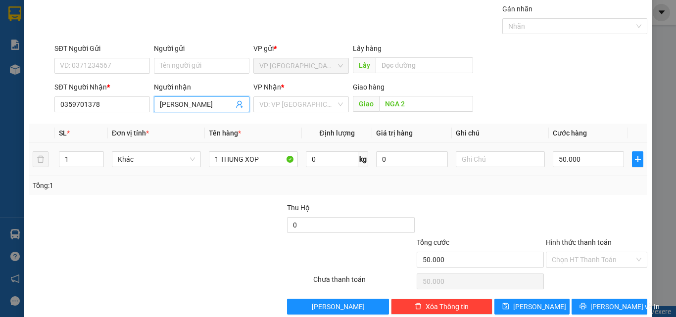
scroll to position [49, 0]
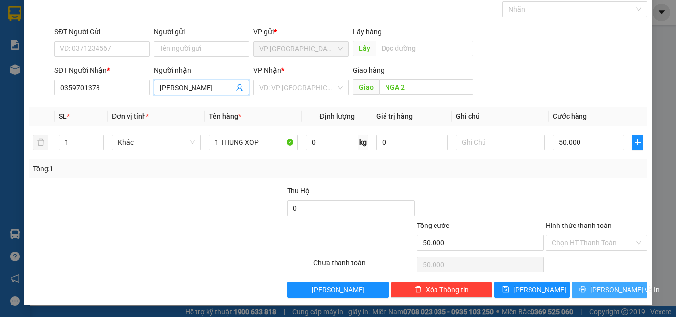
type input "[PERSON_NAME]"
click at [592, 288] on button "[PERSON_NAME] và In" at bounding box center [610, 290] width 76 height 16
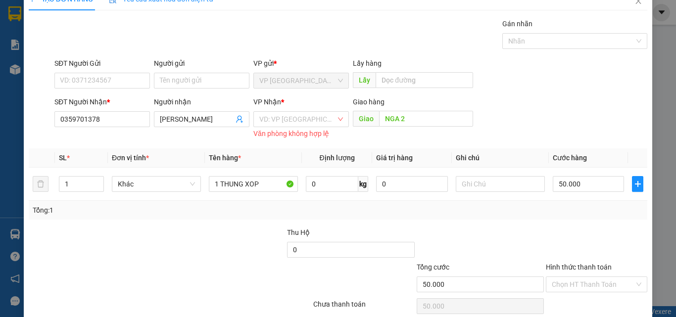
scroll to position [0, 0]
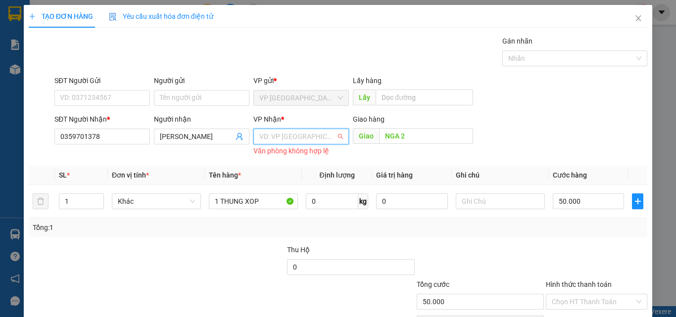
click at [302, 133] on input "search" at bounding box center [297, 136] width 77 height 15
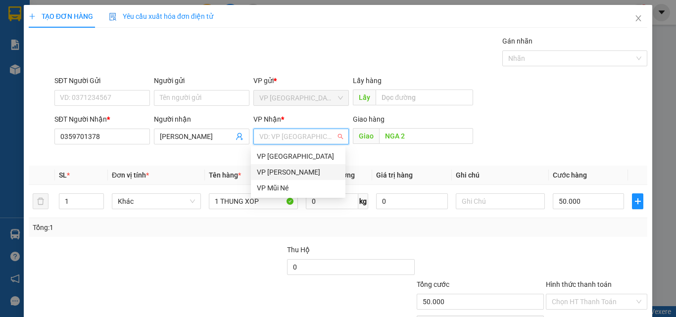
click at [298, 169] on div "VP [PERSON_NAME]" at bounding box center [298, 172] width 83 height 11
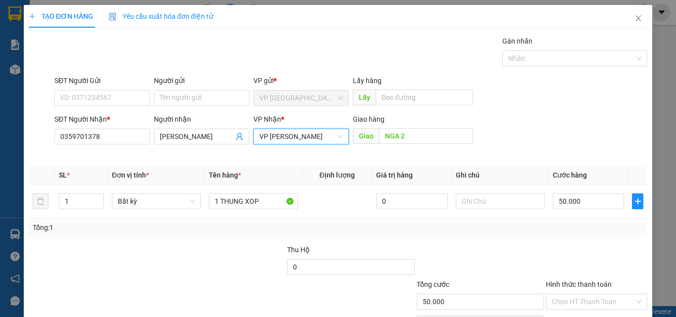
scroll to position [49, 0]
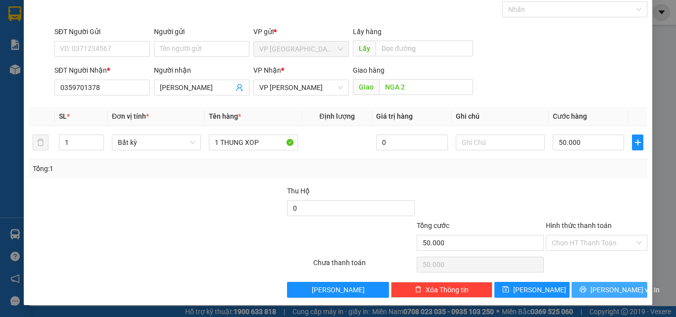
drag, startPoint x: 596, startPoint y: 292, endPoint x: 564, endPoint y: 271, distance: 37.6
click at [595, 292] on span "[PERSON_NAME] và In" at bounding box center [625, 290] width 69 height 11
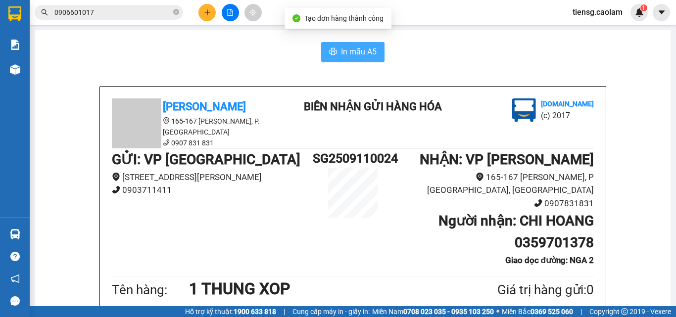
click at [341, 53] on span "In mẫu A5" at bounding box center [359, 52] width 36 height 12
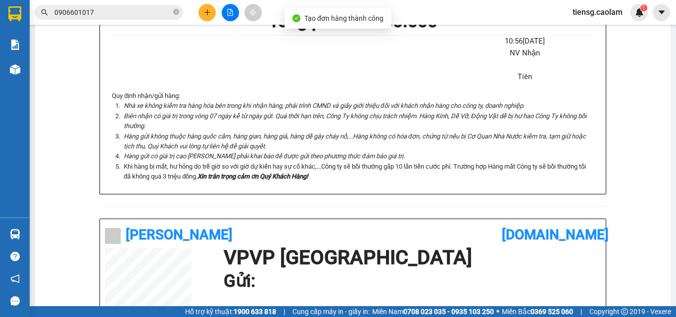
scroll to position [305, 0]
